Goal: Task Accomplishment & Management: Use online tool/utility

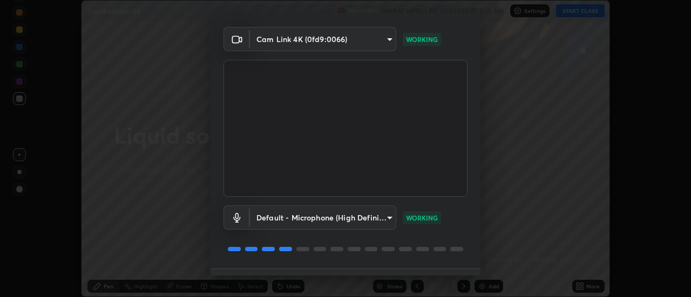
scroll to position [57, 0]
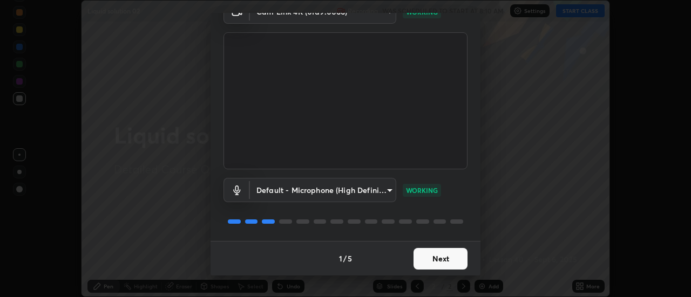
click at [440, 255] on button "Next" at bounding box center [440, 259] width 54 height 22
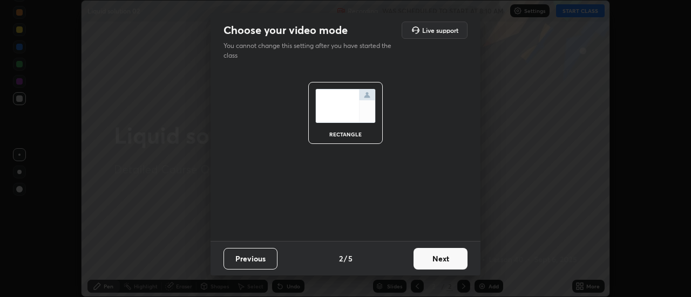
scroll to position [0, 0]
click at [441, 258] on button "Next" at bounding box center [440, 259] width 54 height 22
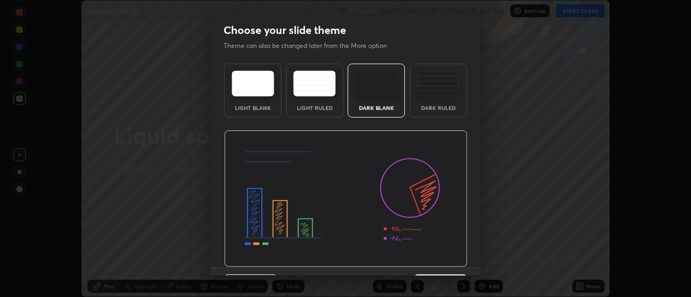
scroll to position [26, 0]
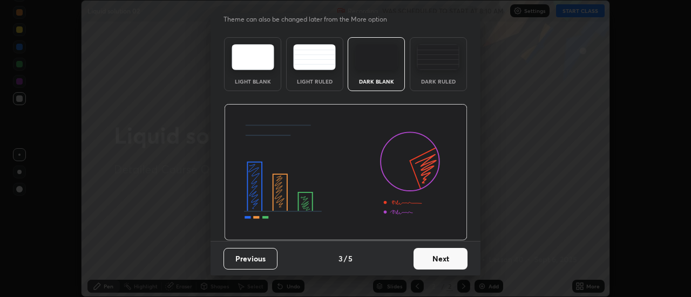
click at [430, 258] on button "Next" at bounding box center [440, 259] width 54 height 22
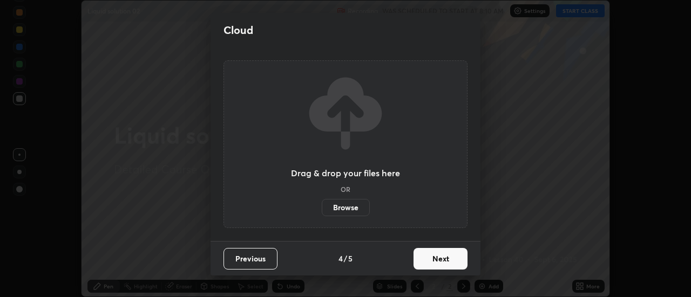
scroll to position [0, 0]
click at [433, 256] on button "Next" at bounding box center [440, 259] width 54 height 22
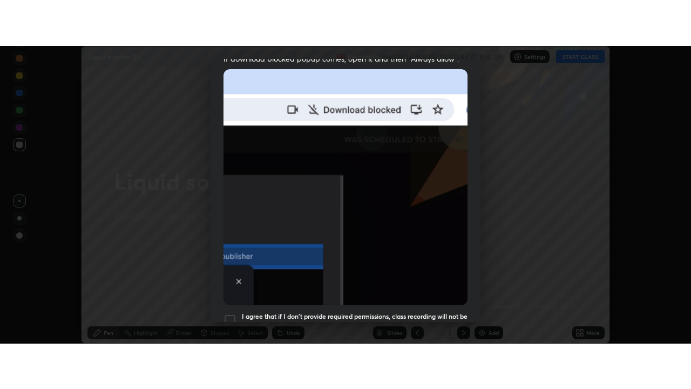
scroll to position [277, 0]
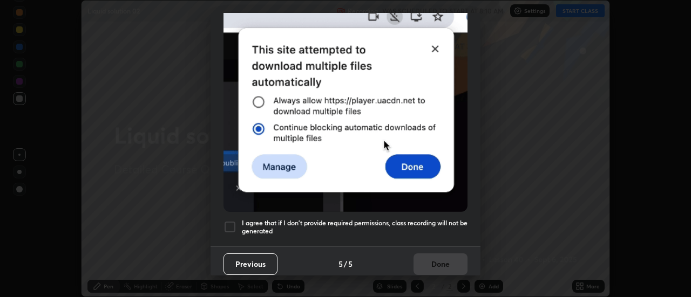
click at [229, 222] on div at bounding box center [229, 227] width 13 height 13
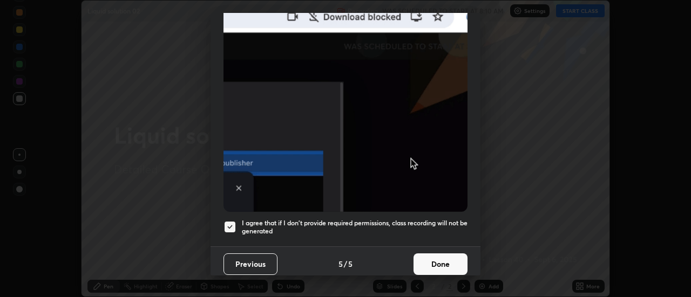
click at [434, 262] on button "Done" at bounding box center [440, 265] width 54 height 22
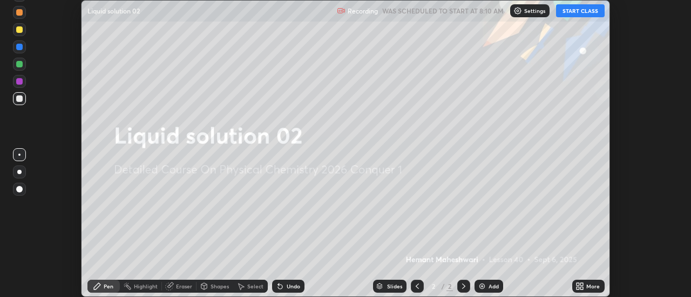
click at [573, 9] on button "START CLASS" at bounding box center [580, 10] width 49 height 13
click at [491, 287] on div "Add" at bounding box center [493, 286] width 10 height 5
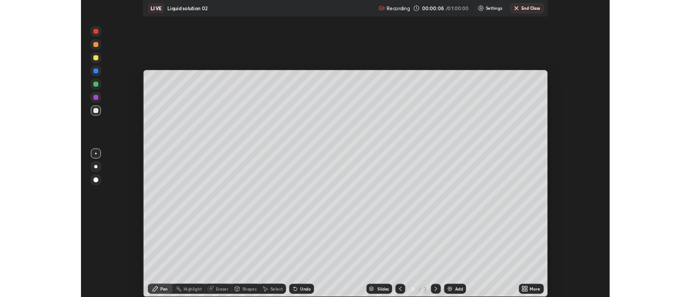
scroll to position [389, 691]
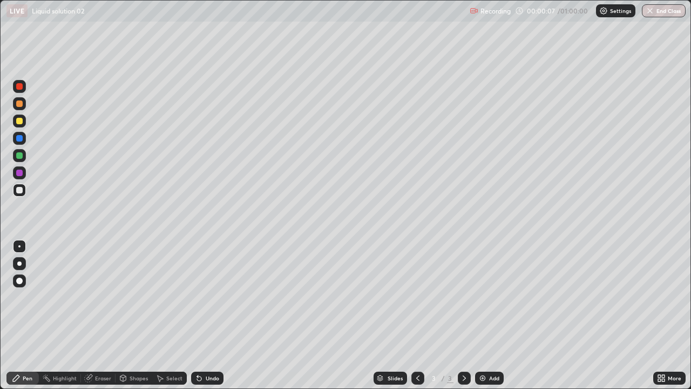
click at [658, 297] on icon at bounding box center [659, 375] width 3 height 3
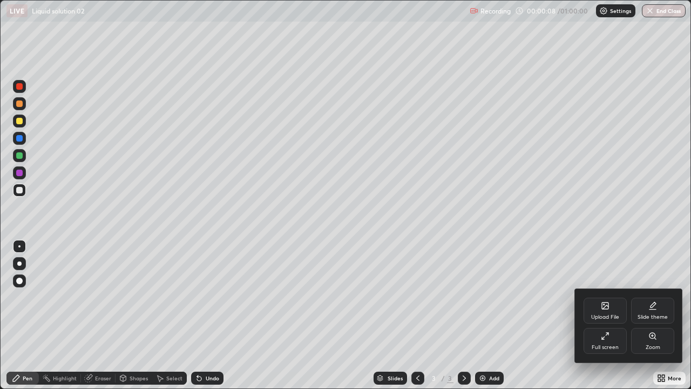
click at [605, 297] on div "Full screen" at bounding box center [604, 341] width 43 height 26
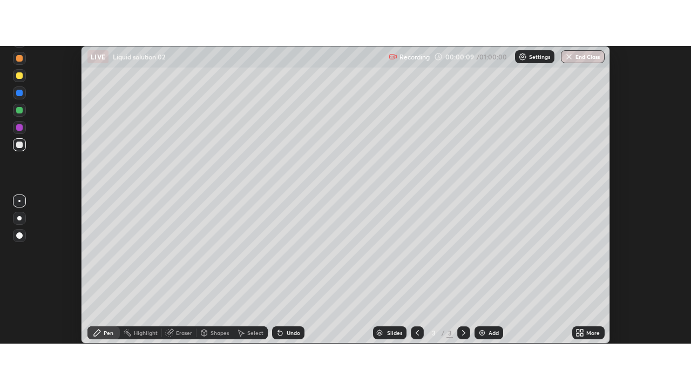
scroll to position [53664, 53270]
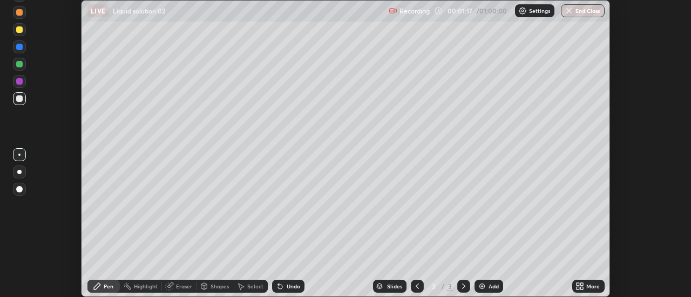
click at [579, 287] on icon at bounding box center [577, 288] width 3 height 3
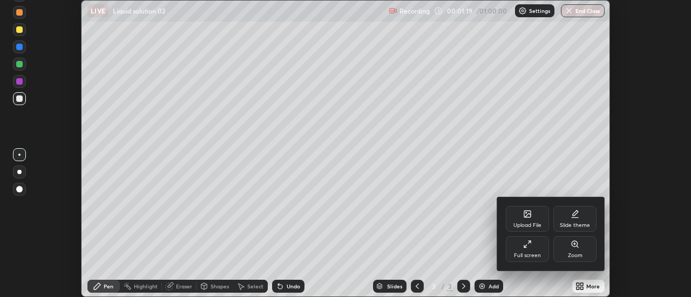
click at [530, 249] on div "Full screen" at bounding box center [527, 249] width 43 height 26
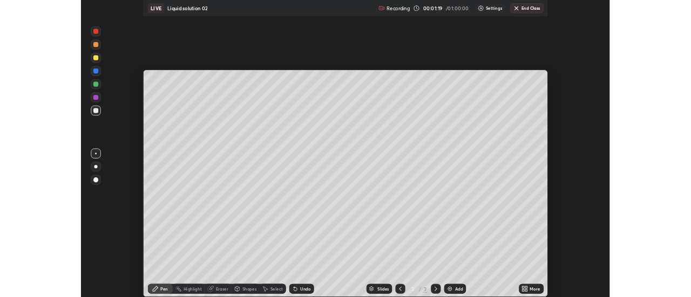
scroll to position [389, 691]
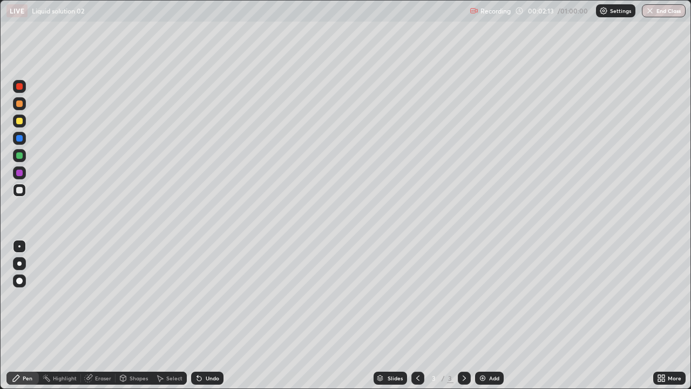
click at [101, 297] on div "Eraser" at bounding box center [103, 377] width 16 height 5
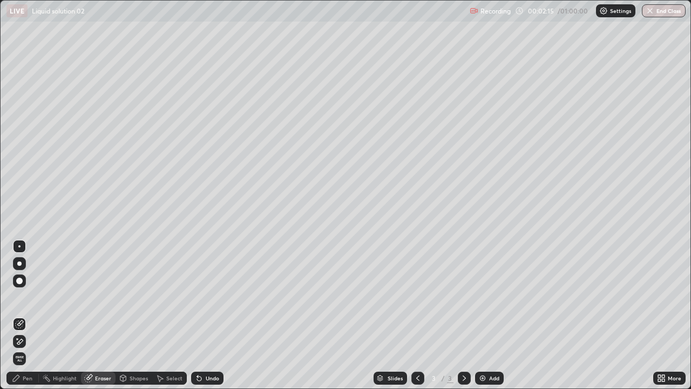
click at [31, 297] on div "Pen" at bounding box center [22, 377] width 32 height 13
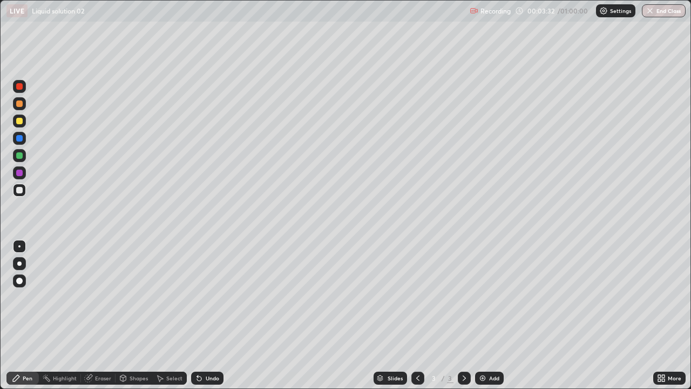
click at [104, 297] on div "Eraser" at bounding box center [103, 377] width 16 height 5
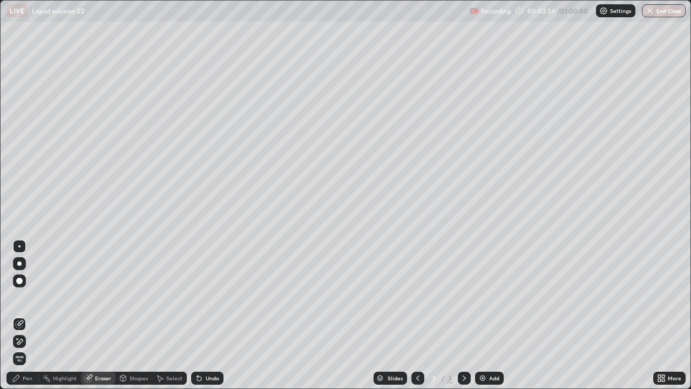
click at [35, 297] on div "Pen" at bounding box center [22, 377] width 32 height 13
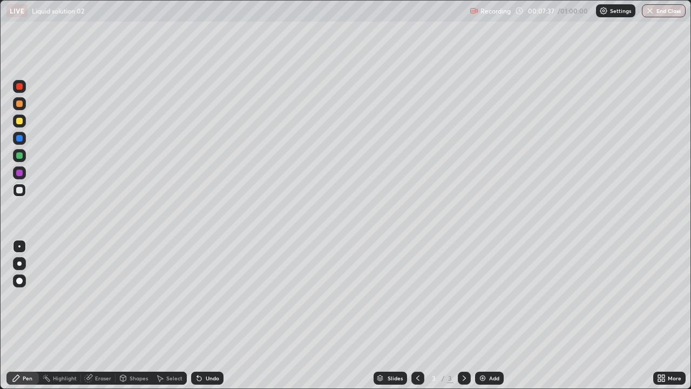
click at [478, 297] on img at bounding box center [482, 377] width 9 height 9
click at [105, 297] on div "Eraser" at bounding box center [103, 377] width 16 height 5
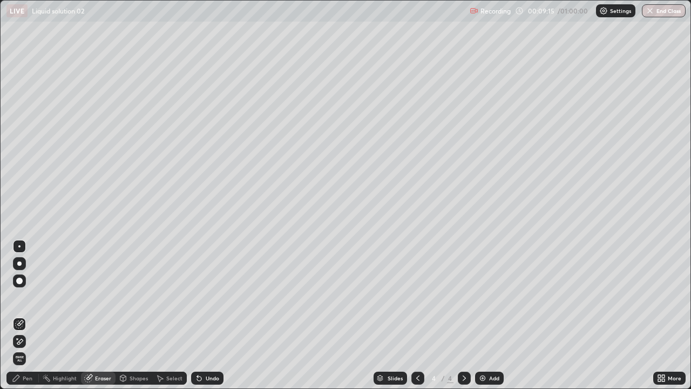
click at [32, 297] on div "Pen" at bounding box center [28, 377] width 10 height 5
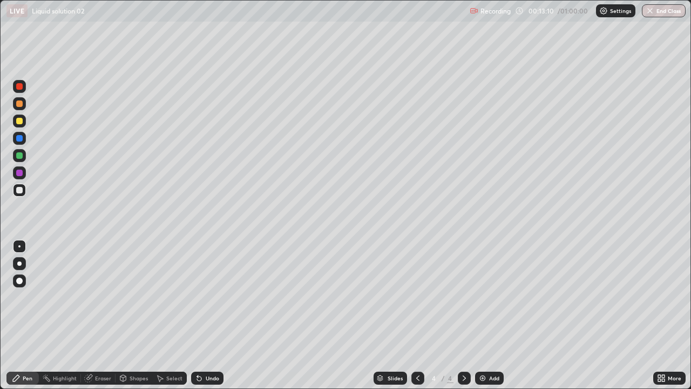
click at [105, 297] on div "Eraser" at bounding box center [103, 377] width 16 height 5
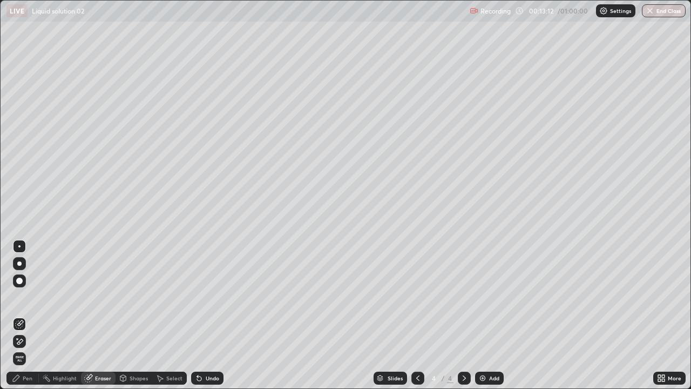
click at [32, 297] on div "Pen" at bounding box center [22, 377] width 32 height 13
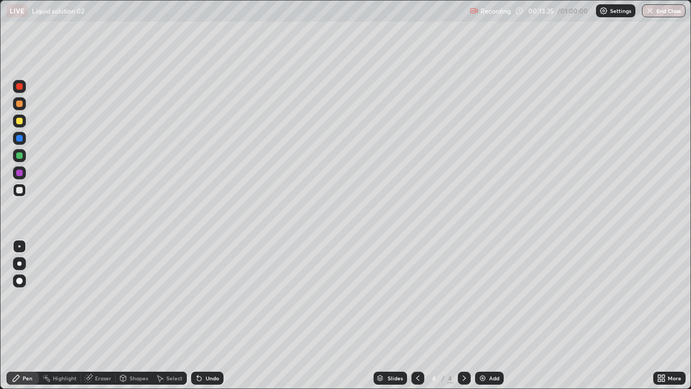
click at [105, 297] on div "Eraser" at bounding box center [103, 377] width 16 height 5
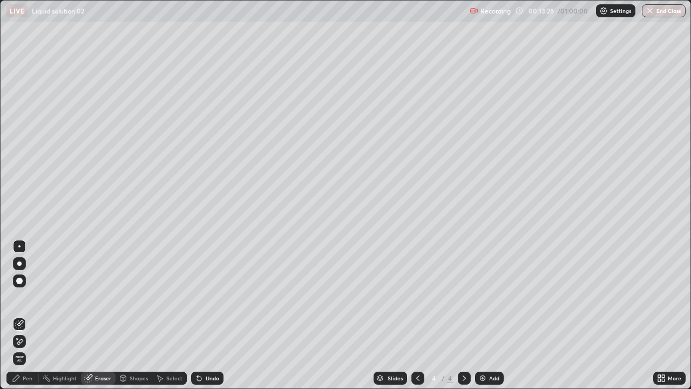
click at [32, 297] on div "Pen" at bounding box center [28, 377] width 10 height 5
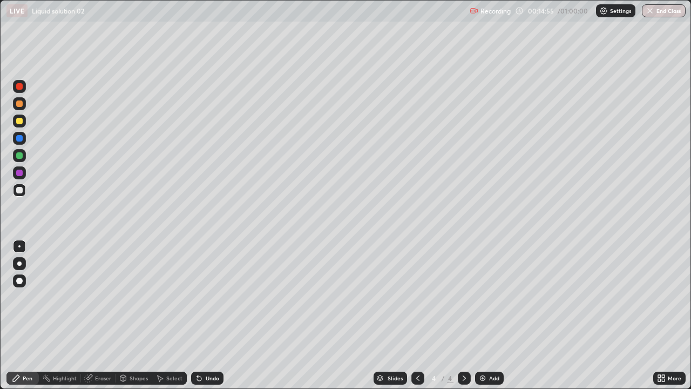
click at [481, 297] on img at bounding box center [482, 377] width 9 height 9
click at [125, 297] on icon at bounding box center [123, 377] width 6 height 6
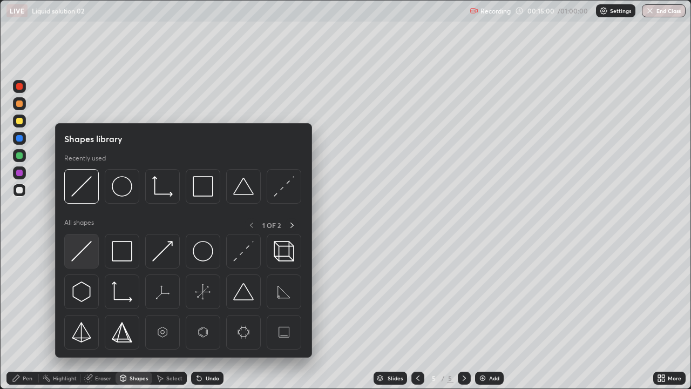
click at [87, 253] on img at bounding box center [81, 251] width 21 height 21
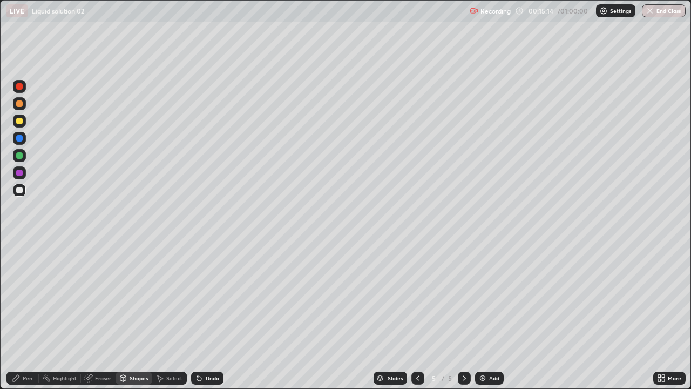
click at [163, 297] on icon at bounding box center [159, 377] width 9 height 9
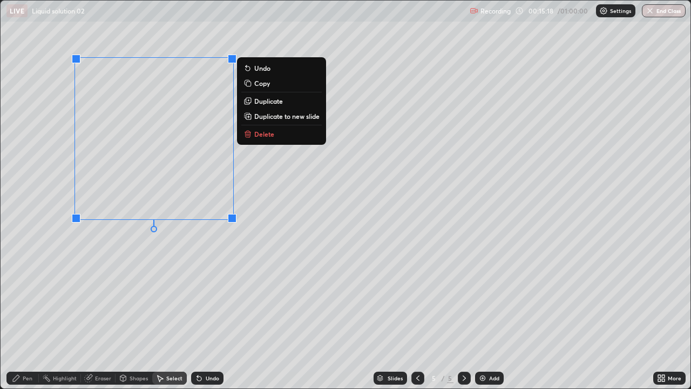
click at [263, 87] on p "Copy" at bounding box center [262, 83] width 16 height 9
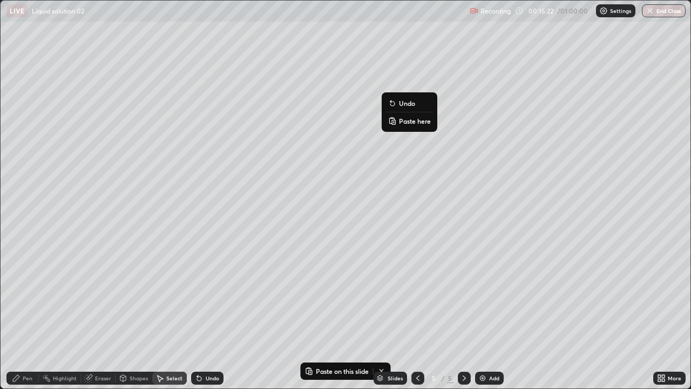
click at [414, 123] on p "Paste here" at bounding box center [415, 121] width 32 height 9
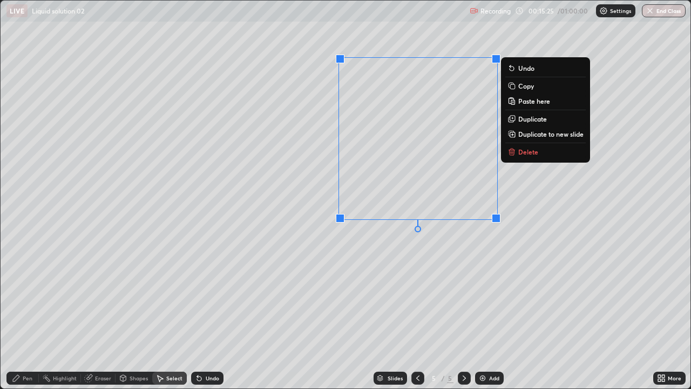
click at [374, 262] on div "0 ° Undo Copy Paste here Duplicate Duplicate to new slide Delete" at bounding box center [346, 194] width 690 height 387
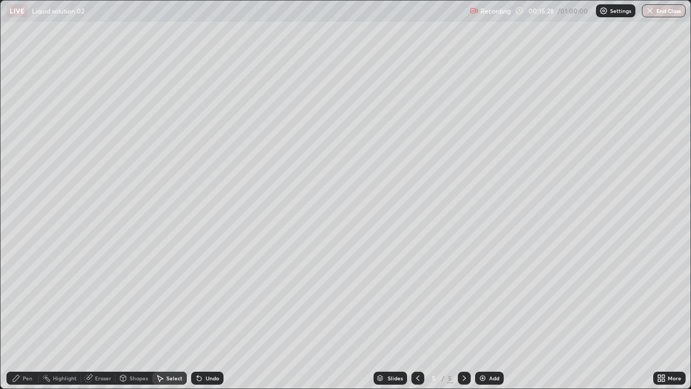
click at [140, 297] on div "Shapes" at bounding box center [139, 377] width 18 height 5
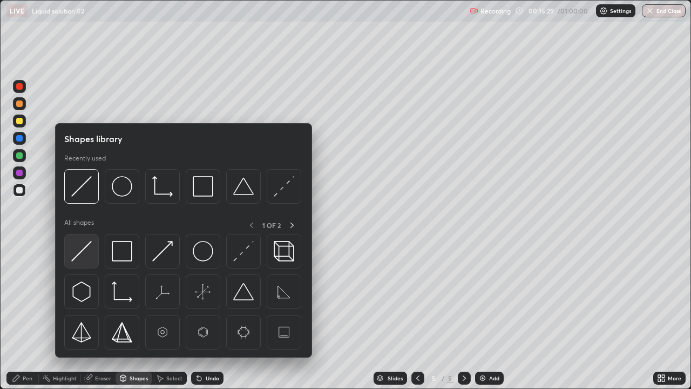
click at [88, 255] on img at bounding box center [81, 251] width 21 height 21
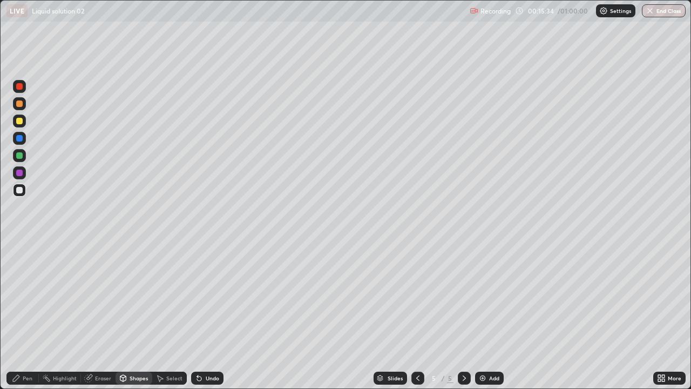
click at [32, 297] on div "Pen" at bounding box center [22, 377] width 32 height 13
click at [131, 297] on div "Shapes" at bounding box center [139, 377] width 18 height 5
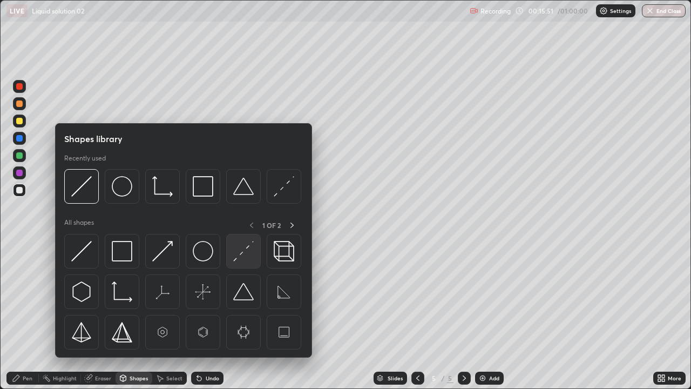
click at [238, 256] on img at bounding box center [243, 251] width 21 height 21
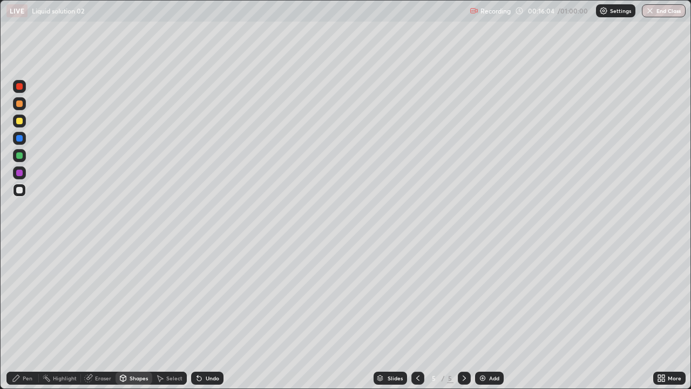
click at [33, 297] on div "Pen" at bounding box center [22, 377] width 32 height 13
click at [22, 122] on div at bounding box center [19, 121] width 6 height 6
click at [22, 189] on div at bounding box center [19, 190] width 6 height 6
click at [139, 297] on div "Shapes" at bounding box center [139, 377] width 18 height 5
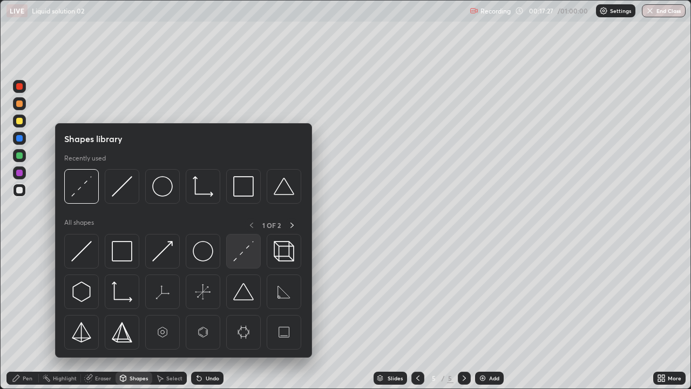
click at [241, 256] on img at bounding box center [243, 251] width 21 height 21
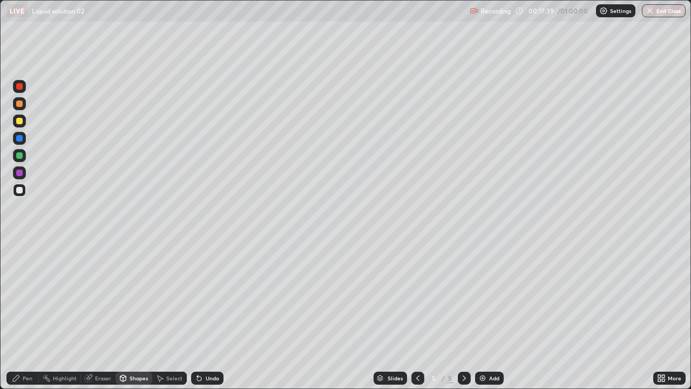
click at [19, 122] on div at bounding box center [19, 121] width 6 height 6
click at [200, 297] on icon at bounding box center [199, 378] width 4 height 4
click at [29, 297] on div "Pen" at bounding box center [28, 377] width 10 height 5
click at [127, 297] on div "Shapes" at bounding box center [133, 377] width 37 height 13
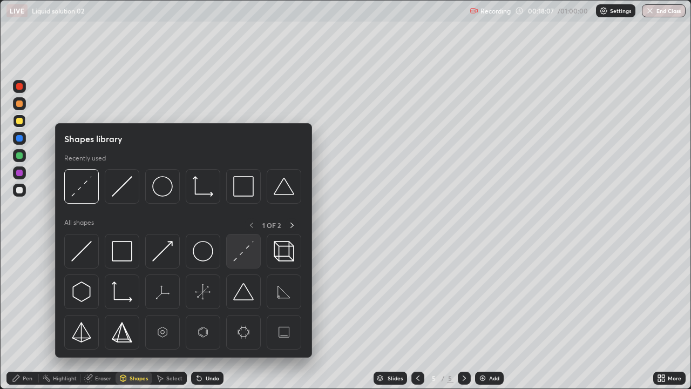
click at [248, 252] on img at bounding box center [243, 251] width 21 height 21
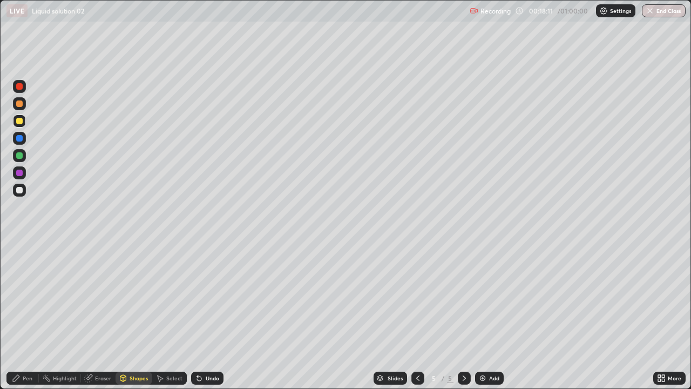
click at [197, 297] on icon at bounding box center [199, 378] width 4 height 4
click at [20, 193] on div at bounding box center [19, 190] width 6 height 6
click at [31, 297] on div "Pen" at bounding box center [28, 377] width 10 height 5
click at [21, 121] on div at bounding box center [19, 121] width 6 height 6
click at [21, 191] on div at bounding box center [19, 190] width 6 height 6
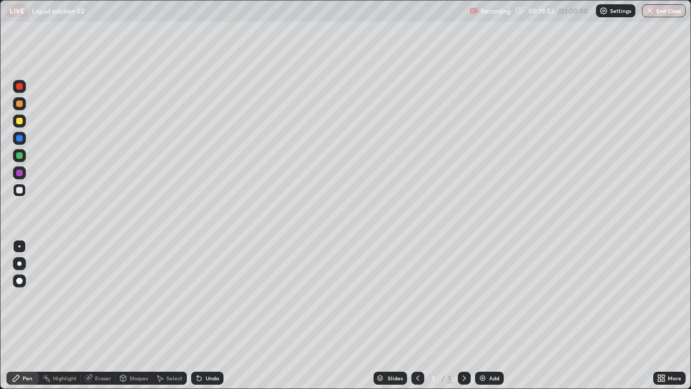
click at [104, 297] on div "Eraser" at bounding box center [103, 377] width 16 height 5
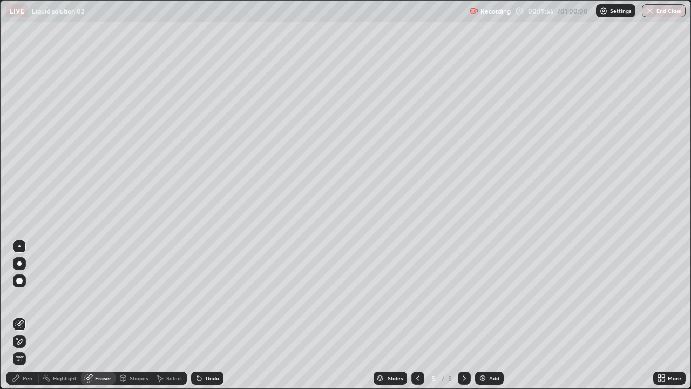
click at [28, 297] on div "Pen" at bounding box center [28, 377] width 10 height 5
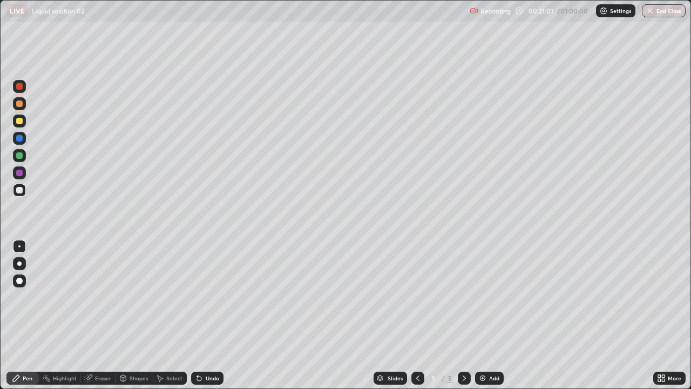
click at [417, 297] on icon at bounding box center [417, 377] width 9 height 9
click at [463, 297] on icon at bounding box center [464, 377] width 9 height 9
click at [417, 297] on icon at bounding box center [417, 377] width 9 height 9
click at [463, 297] on icon at bounding box center [464, 377] width 9 height 9
click at [483, 297] on img at bounding box center [482, 377] width 9 height 9
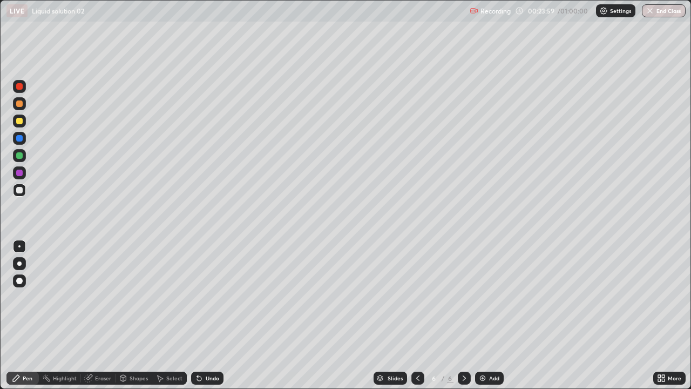
click at [202, 297] on icon at bounding box center [199, 377] width 9 height 9
click at [131, 297] on div "Shapes" at bounding box center [139, 377] width 18 height 5
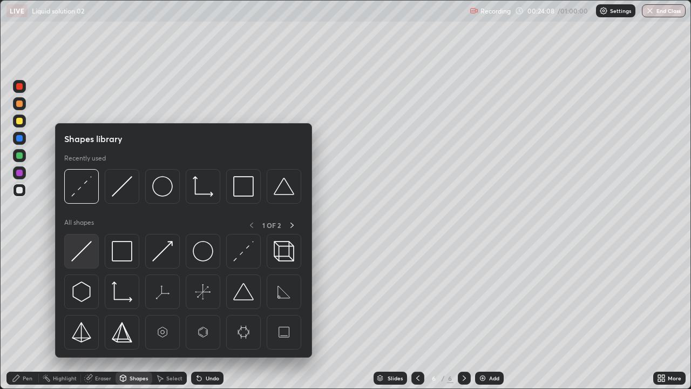
click at [88, 250] on img at bounding box center [81, 251] width 21 height 21
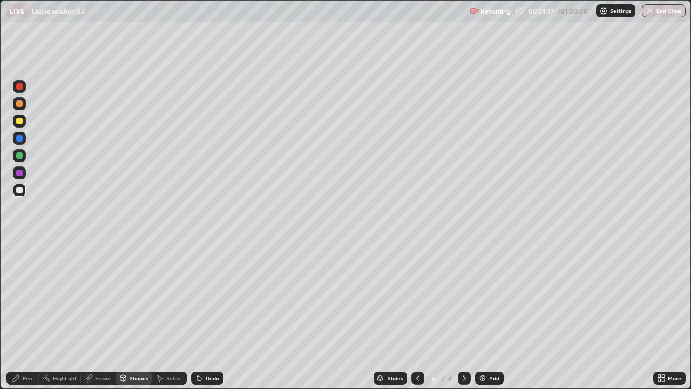
click at [166, 297] on div "Select" at bounding box center [174, 377] width 16 height 5
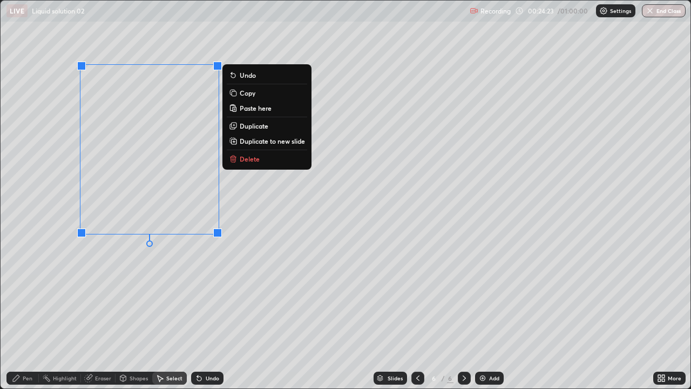
click at [249, 93] on p "Copy" at bounding box center [248, 92] width 16 height 9
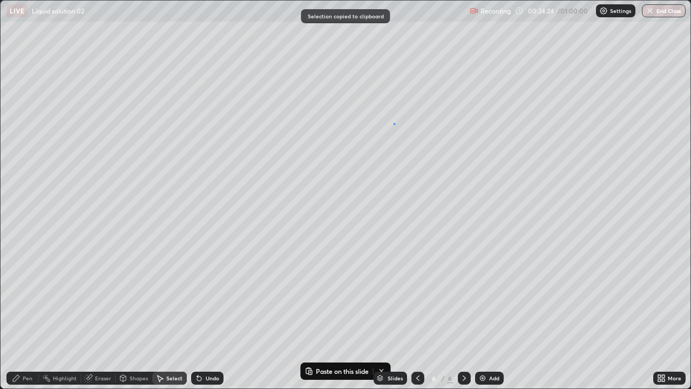
click at [393, 123] on div "0 ° Undo Copy Paste here Duplicate Duplicate to new slide Delete" at bounding box center [346, 194] width 690 height 387
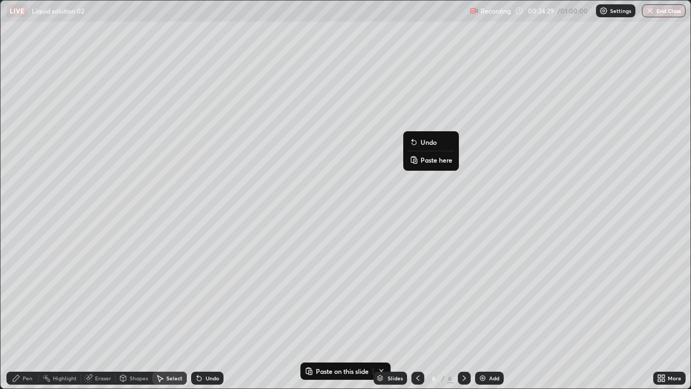
click at [429, 159] on p "Paste here" at bounding box center [436, 159] width 32 height 9
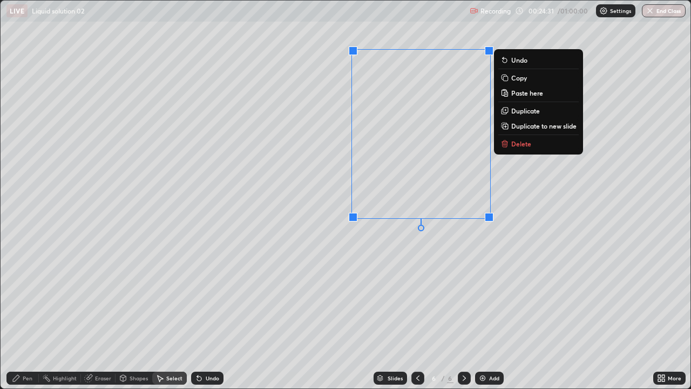
click at [350, 264] on div "0 ° Undo Copy Paste here Duplicate Duplicate to new slide Delete" at bounding box center [346, 194] width 690 height 387
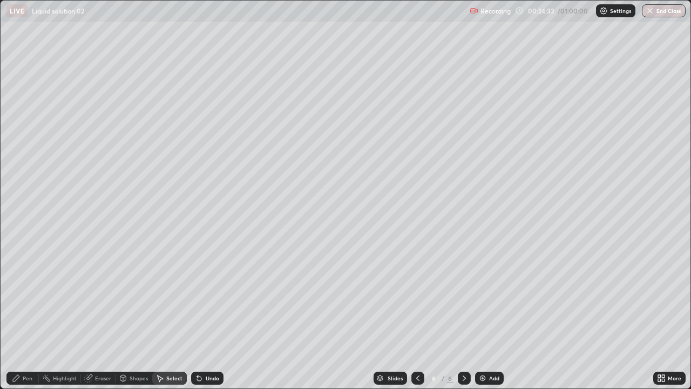
click at [35, 297] on div "Pen" at bounding box center [22, 377] width 32 height 13
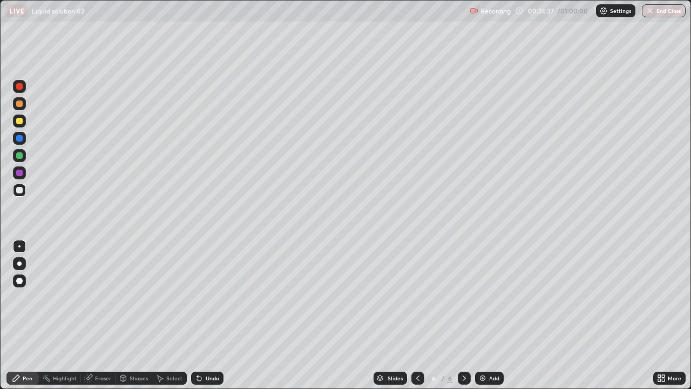
click at [137, 297] on div "Shapes" at bounding box center [139, 377] width 18 height 5
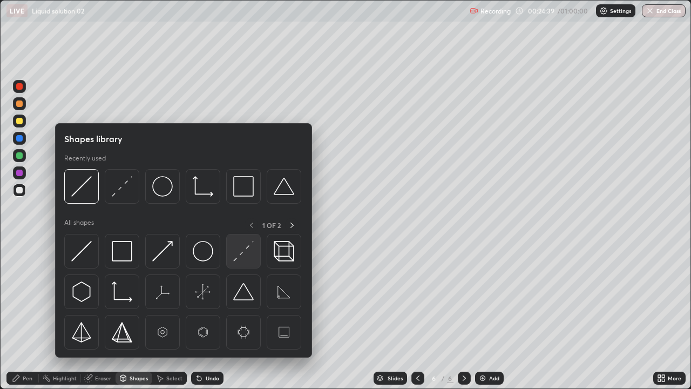
click at [244, 255] on img at bounding box center [243, 251] width 21 height 21
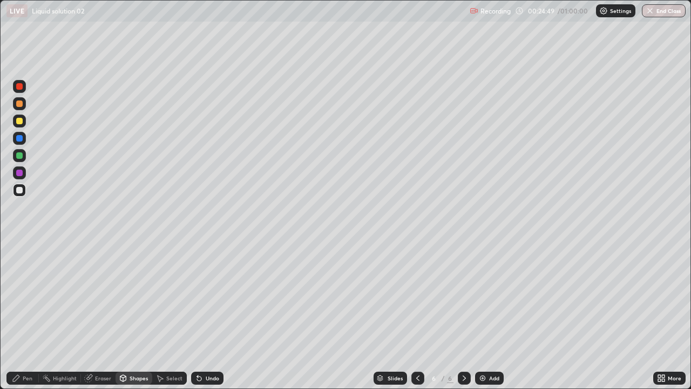
click at [22, 123] on div at bounding box center [19, 121] width 6 height 6
click at [197, 297] on icon at bounding box center [199, 378] width 4 height 4
click at [25, 297] on div "Pen" at bounding box center [28, 377] width 10 height 5
click at [417, 297] on icon at bounding box center [417, 377] width 9 height 9
click at [463, 297] on icon at bounding box center [464, 377] width 9 height 9
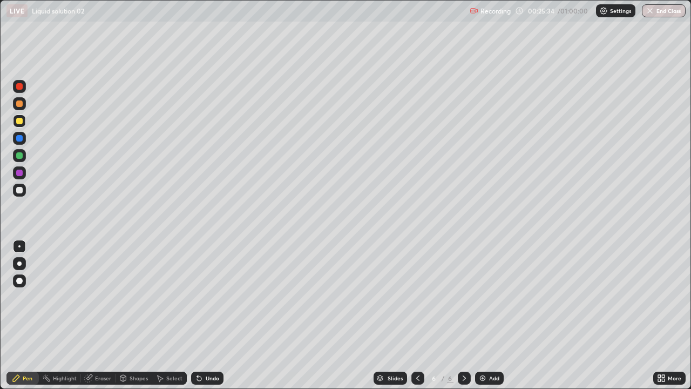
click at [22, 188] on div at bounding box center [19, 190] width 6 height 6
click at [19, 121] on div at bounding box center [19, 121] width 6 height 6
click at [416, 297] on icon at bounding box center [417, 377] width 3 height 5
click at [464, 297] on icon at bounding box center [463, 377] width 3 height 5
click at [481, 297] on img at bounding box center [482, 377] width 9 height 9
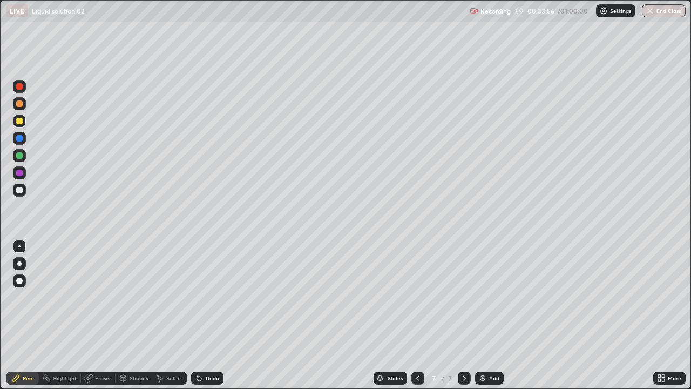
click at [22, 191] on div at bounding box center [19, 190] width 6 height 6
click at [20, 121] on div at bounding box center [19, 121] width 6 height 6
click at [660, 297] on icon at bounding box center [659, 375] width 3 height 3
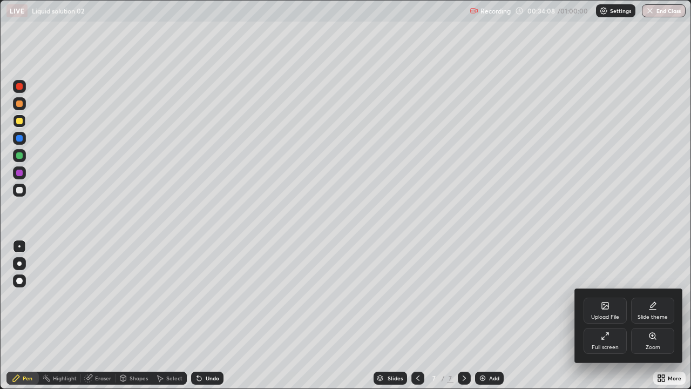
click at [605, 297] on icon at bounding box center [605, 335] width 9 height 9
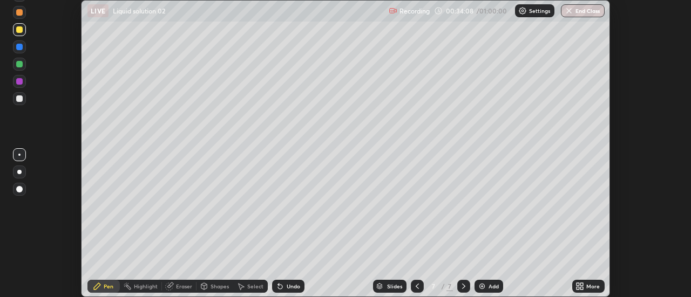
scroll to position [53664, 53270]
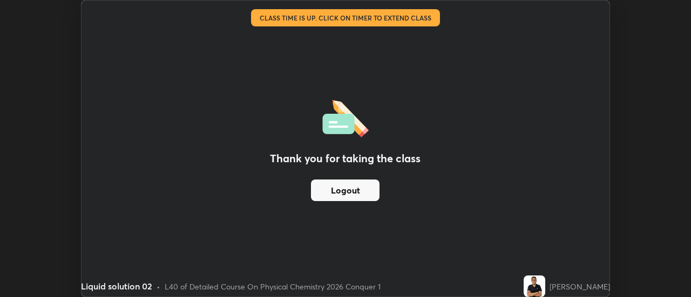
click at [356, 190] on button "Logout" at bounding box center [345, 191] width 69 height 22
click at [353, 187] on button "Logout" at bounding box center [345, 191] width 69 height 22
click at [346, 190] on button "Logout" at bounding box center [345, 191] width 69 height 22
click at [365, 59] on div "Thank you for taking the class Logout" at bounding box center [345, 149] width 528 height 296
